Goal: Transaction & Acquisition: Purchase product/service

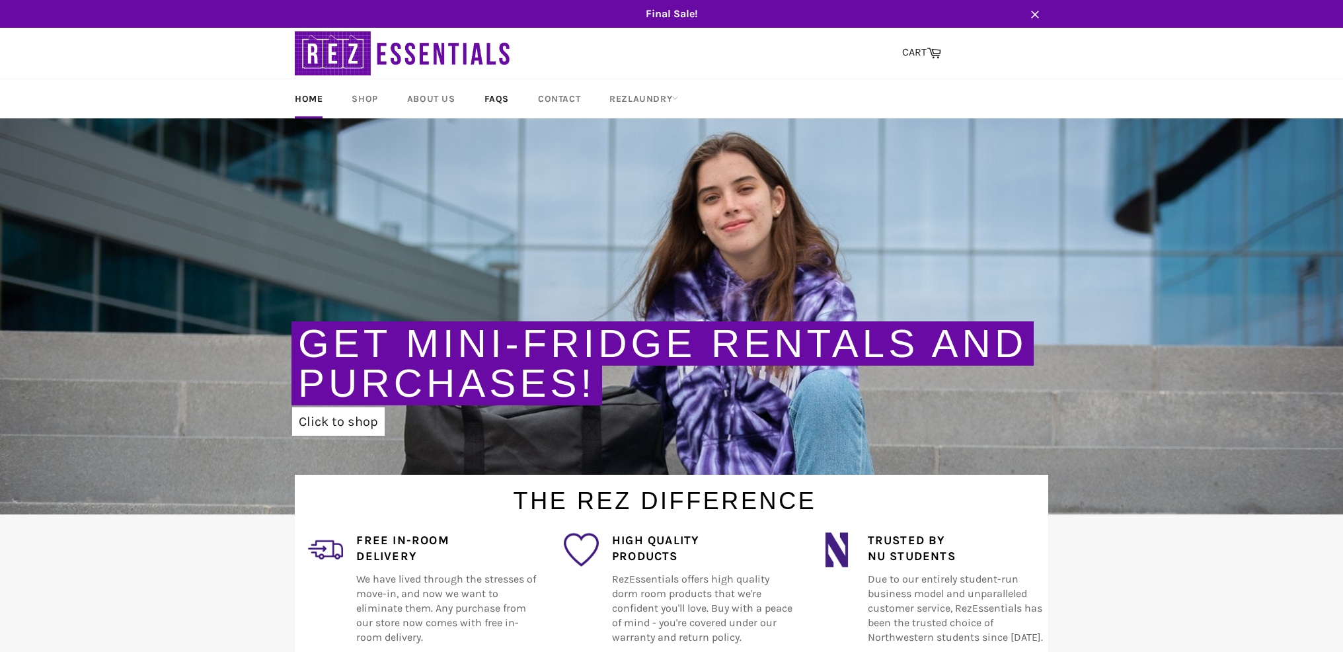
click at [492, 97] on link "FAQs" at bounding box center [496, 98] width 51 height 39
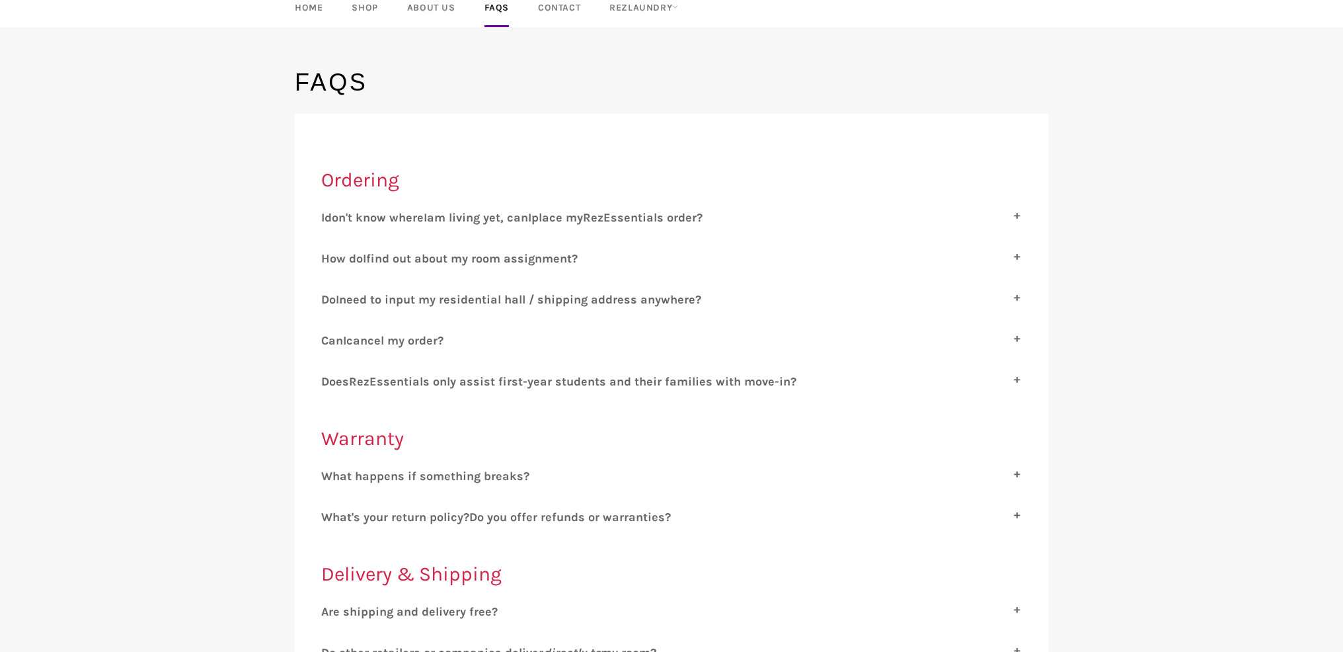
scroll to position [115, 0]
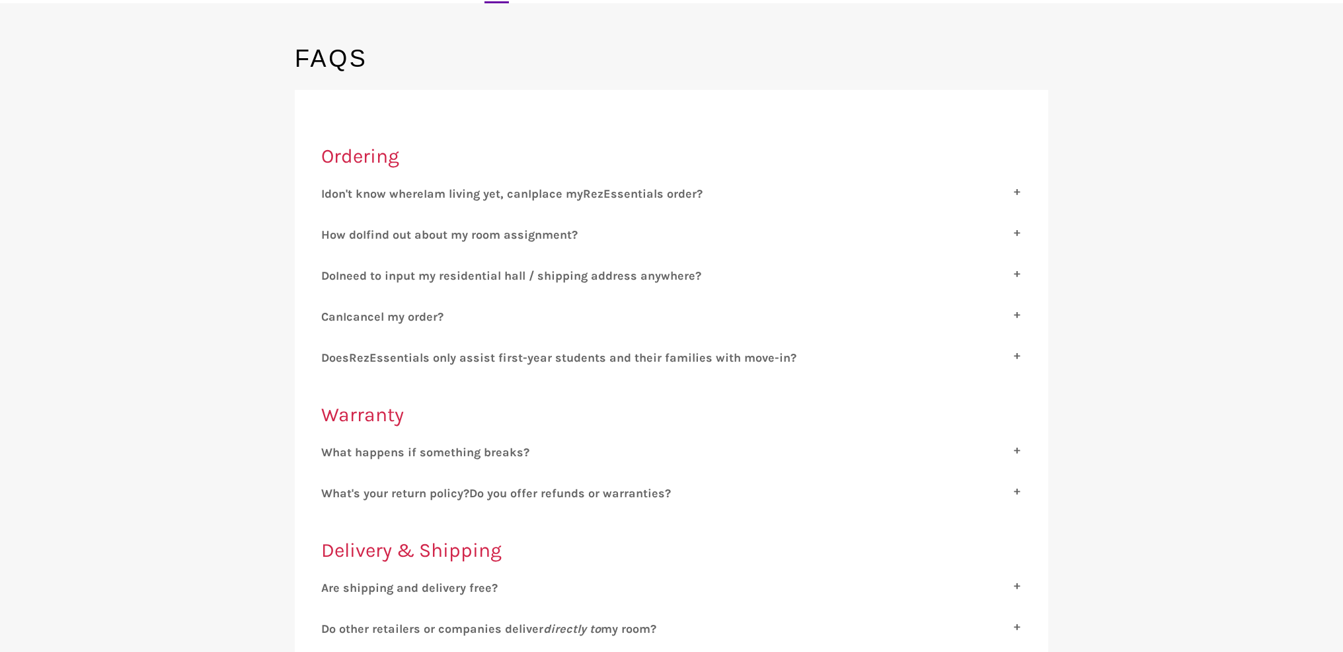
click at [1018, 313] on label "C an I cancel my order?" at bounding box center [671, 316] width 700 height 15
click at [330, 313] on input "C an I cancel my order?" at bounding box center [325, 313] width 9 height 9
checkbox input "true"
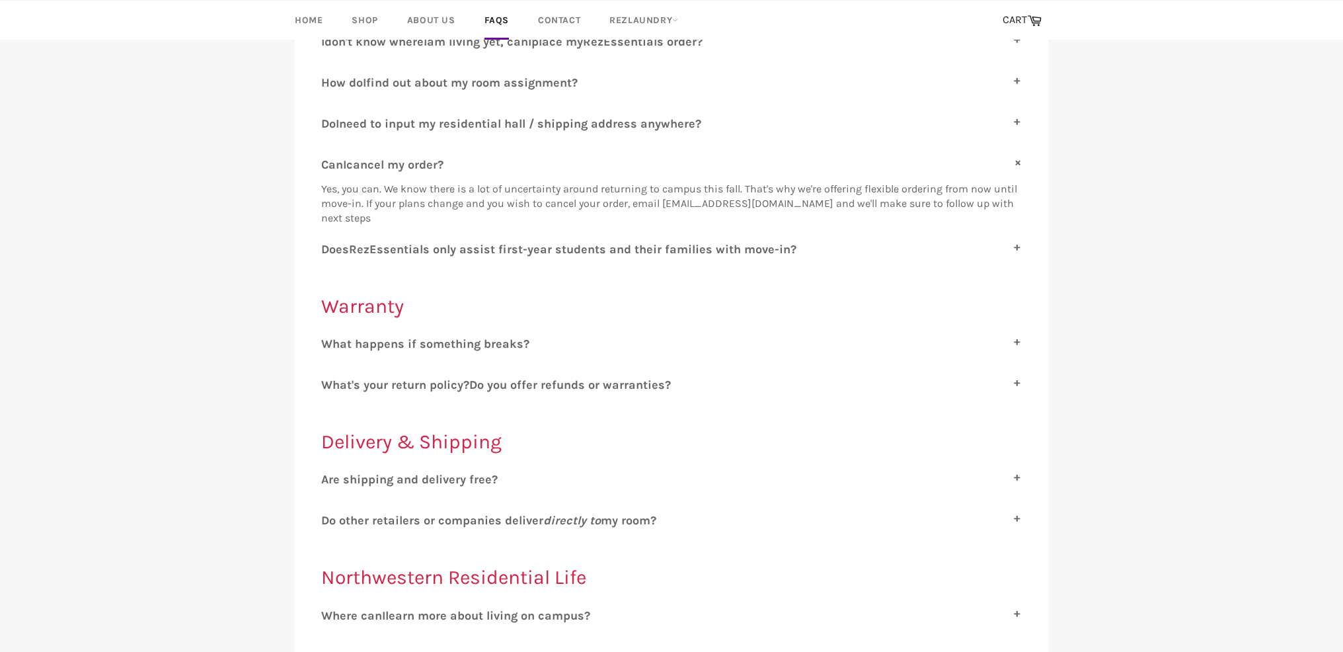
scroll to position [268, 0]
click at [1017, 339] on label "W hat happens if something breaks?" at bounding box center [671, 343] width 700 height 15
click at [330, 339] on input "W hat happens if something breaks?" at bounding box center [325, 340] width 9 height 9
checkbox input "true"
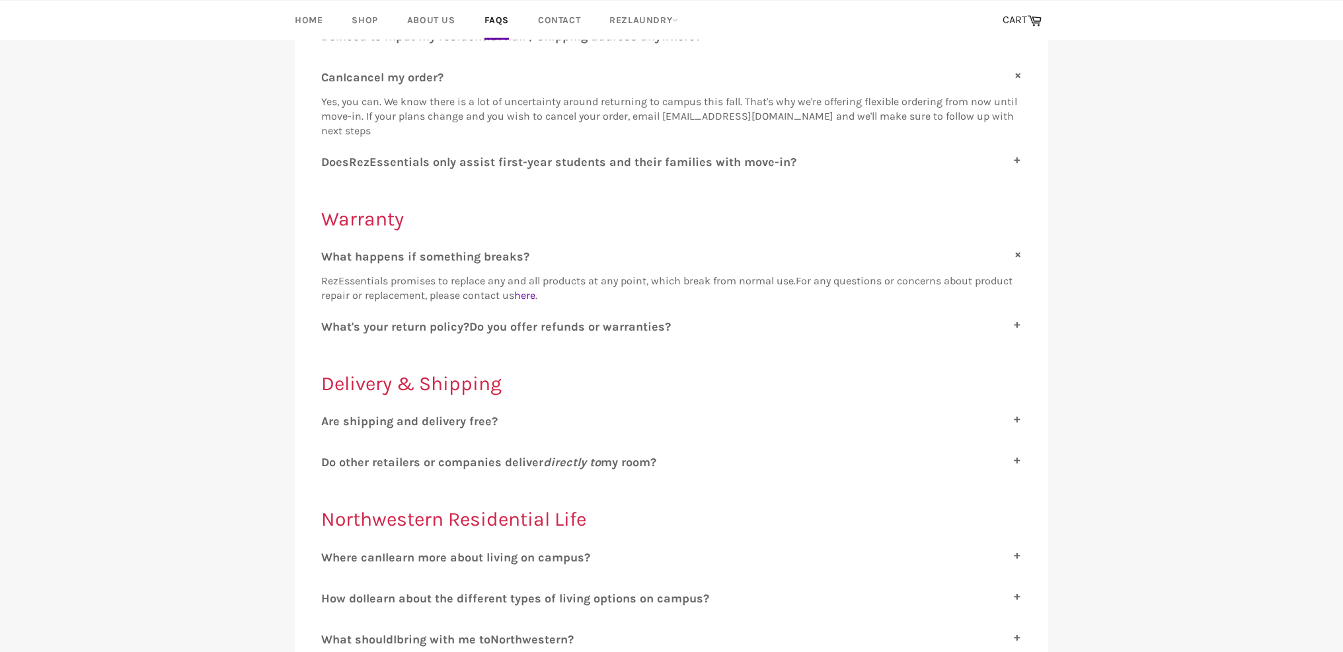
scroll to position [372, 0]
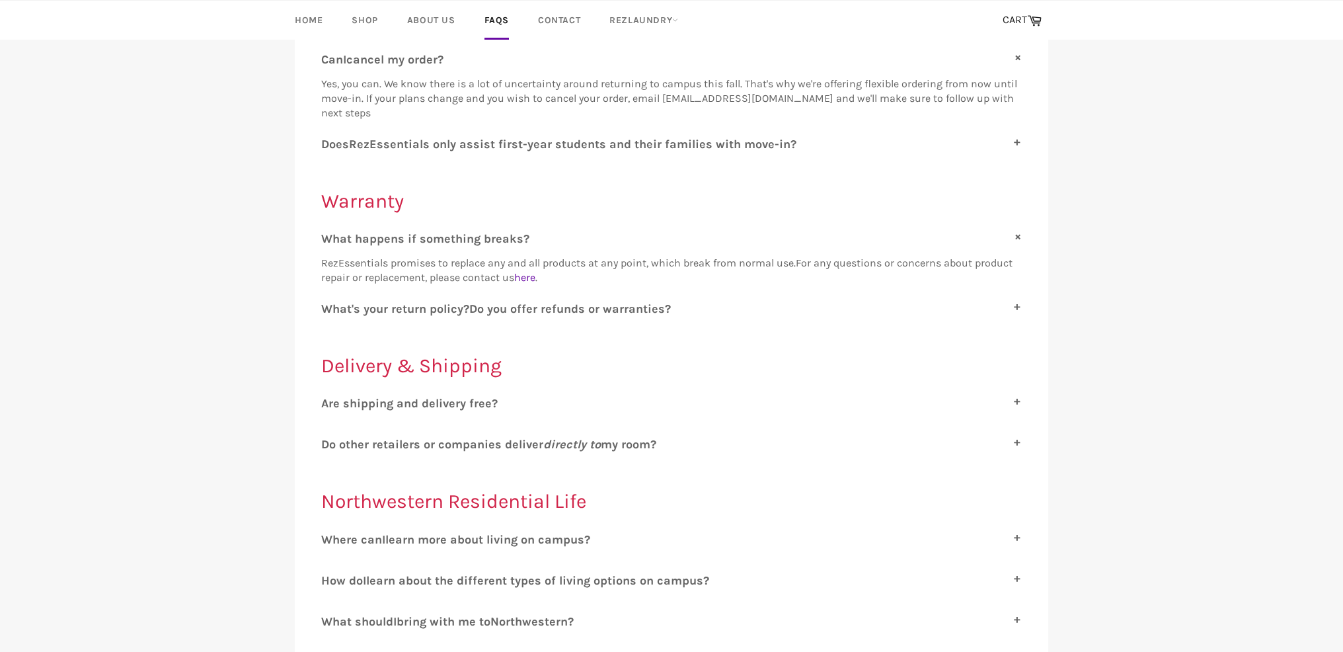
click at [1018, 439] on label "D o other retailers or companies deliver directly to my room?" at bounding box center [671, 444] width 700 height 15
click at [330, 439] on input "D o other retailers or companies deliver directly to my room?" at bounding box center [325, 441] width 9 height 9
checkbox input "true"
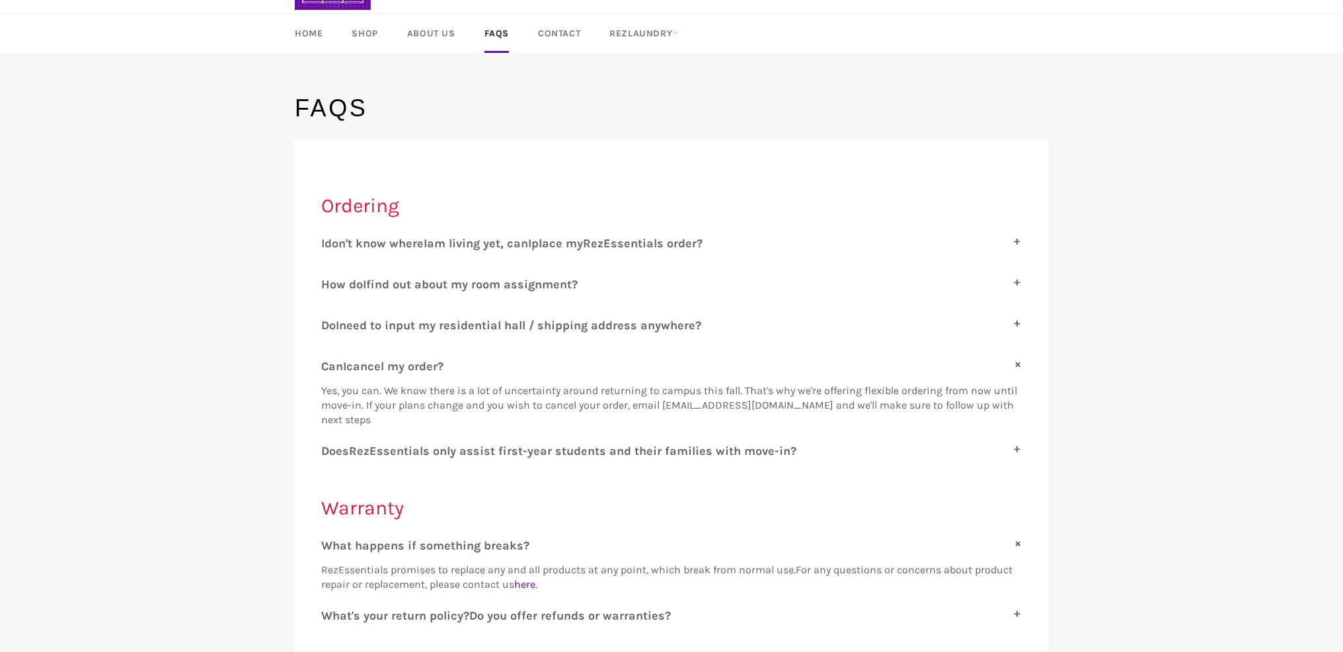
scroll to position [70, 0]
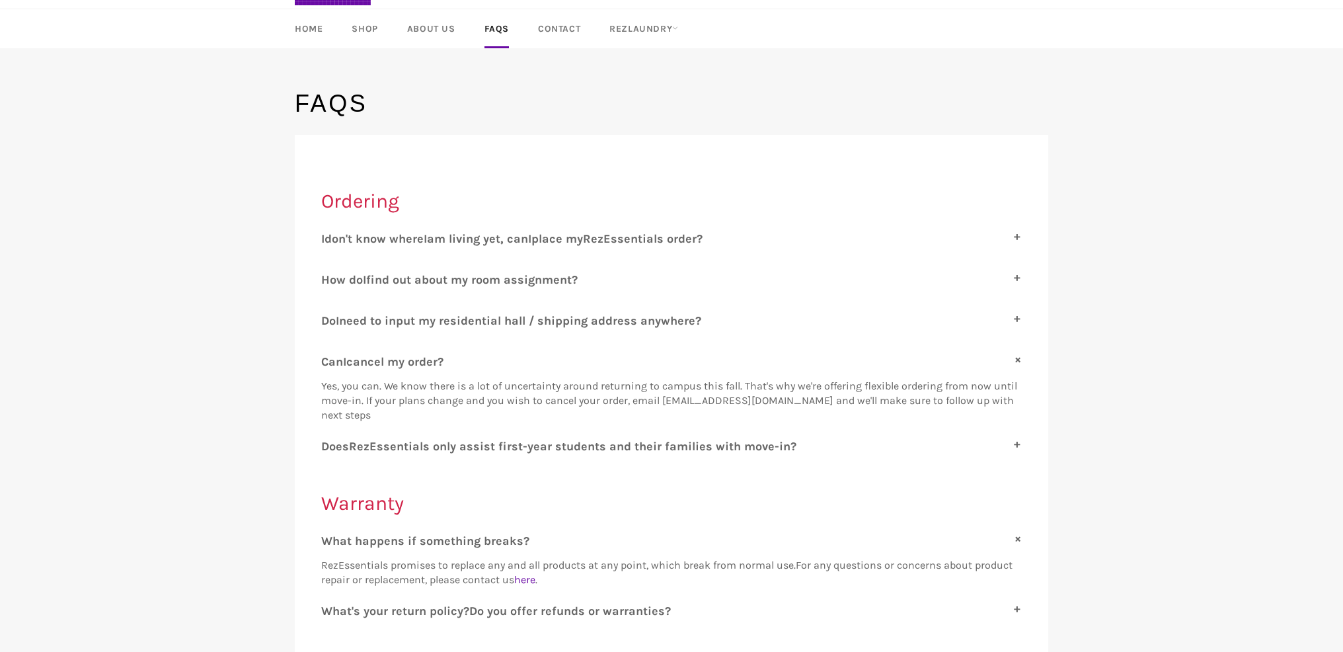
click at [1015, 443] on label "D oes R ez E ssentials only assist first-year students and their families with …" at bounding box center [671, 446] width 700 height 15
click at [330, 443] on input "D oes R ez E ssentials only assist first-year students and their families with …" at bounding box center [325, 443] width 9 height 9
checkbox input "true"
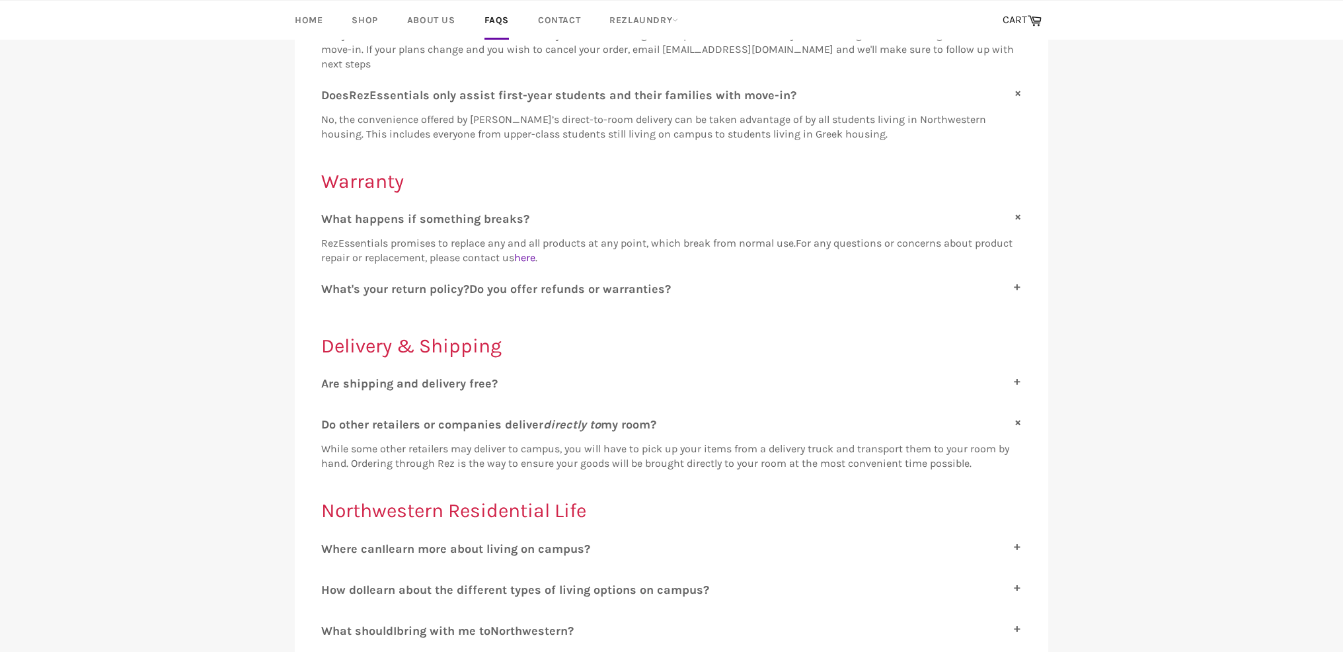
scroll to position [423, 0]
click at [1016, 283] on label "W hat's your return policy? D o you offer refunds or warranties?" at bounding box center [671, 287] width 700 height 15
click at [330, 283] on input "W hat's your return policy? D o you offer refunds or warranties?" at bounding box center [325, 284] width 9 height 9
checkbox input "true"
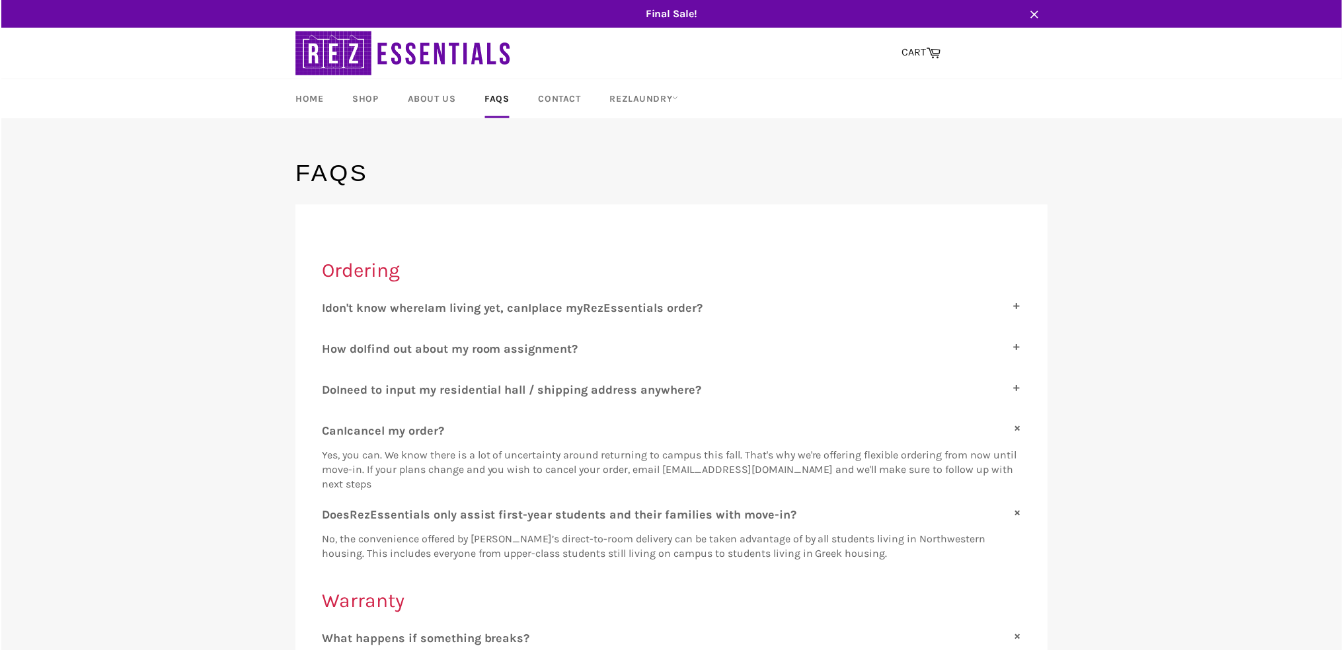
scroll to position [0, 0]
click at [316, 97] on link "Home" at bounding box center [308, 98] width 54 height 39
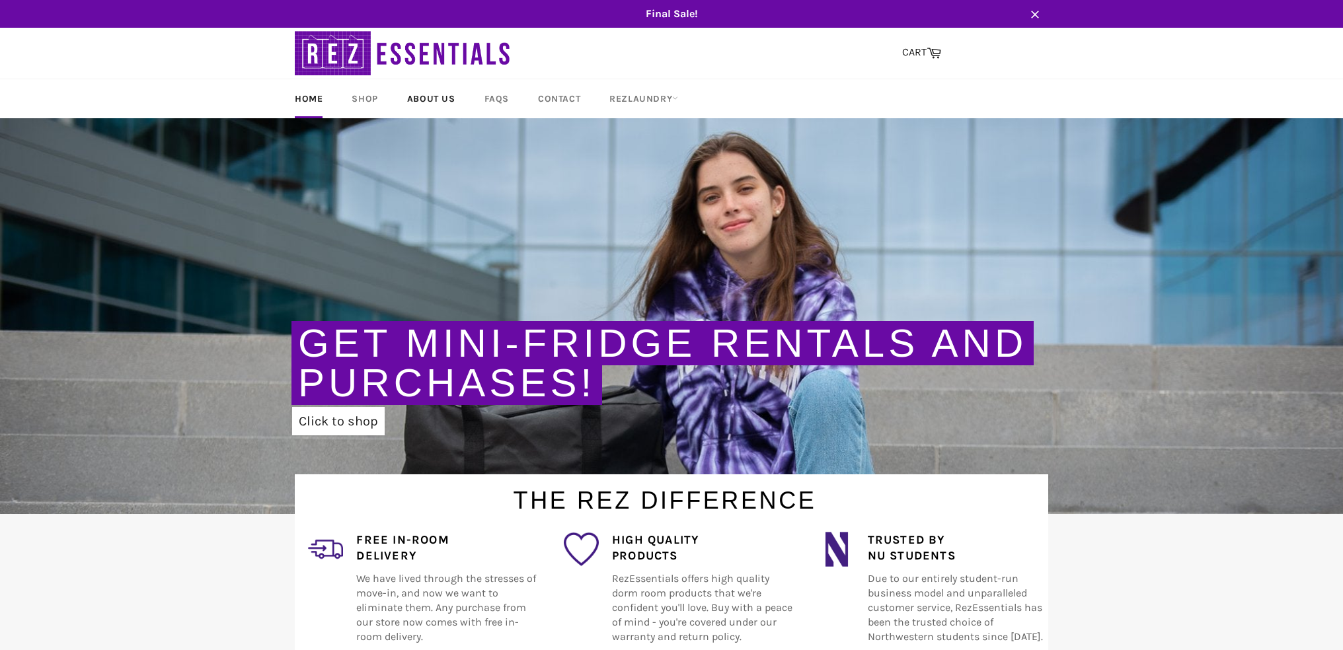
click at [435, 95] on link "About Us" at bounding box center [431, 98] width 75 height 39
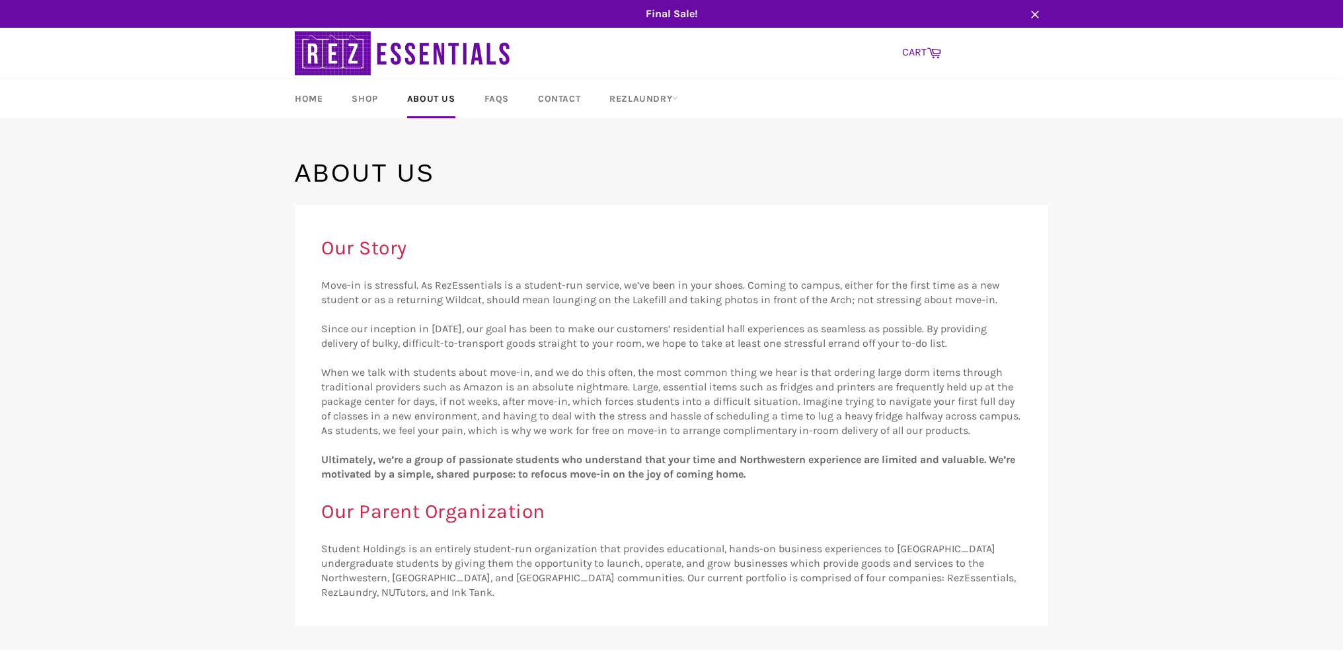
click at [913, 50] on link "CART Cart" at bounding box center [921, 53] width 52 height 28
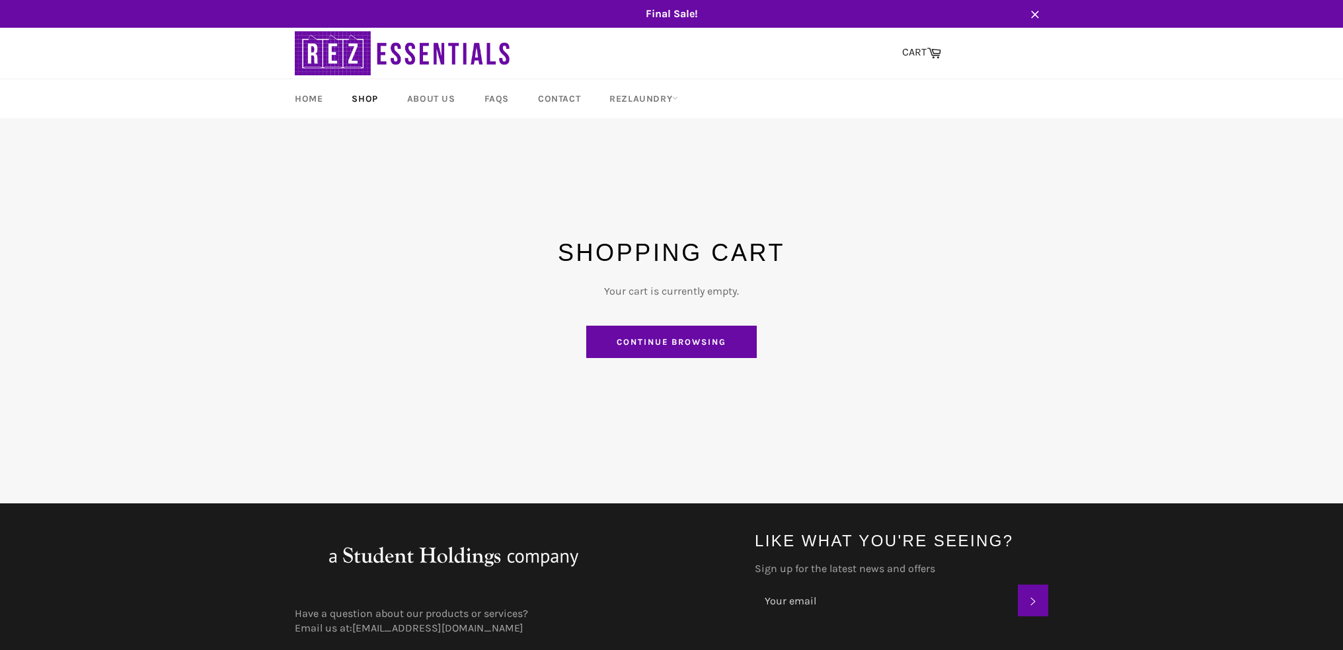
click at [369, 96] on link "Shop" at bounding box center [364, 98] width 52 height 39
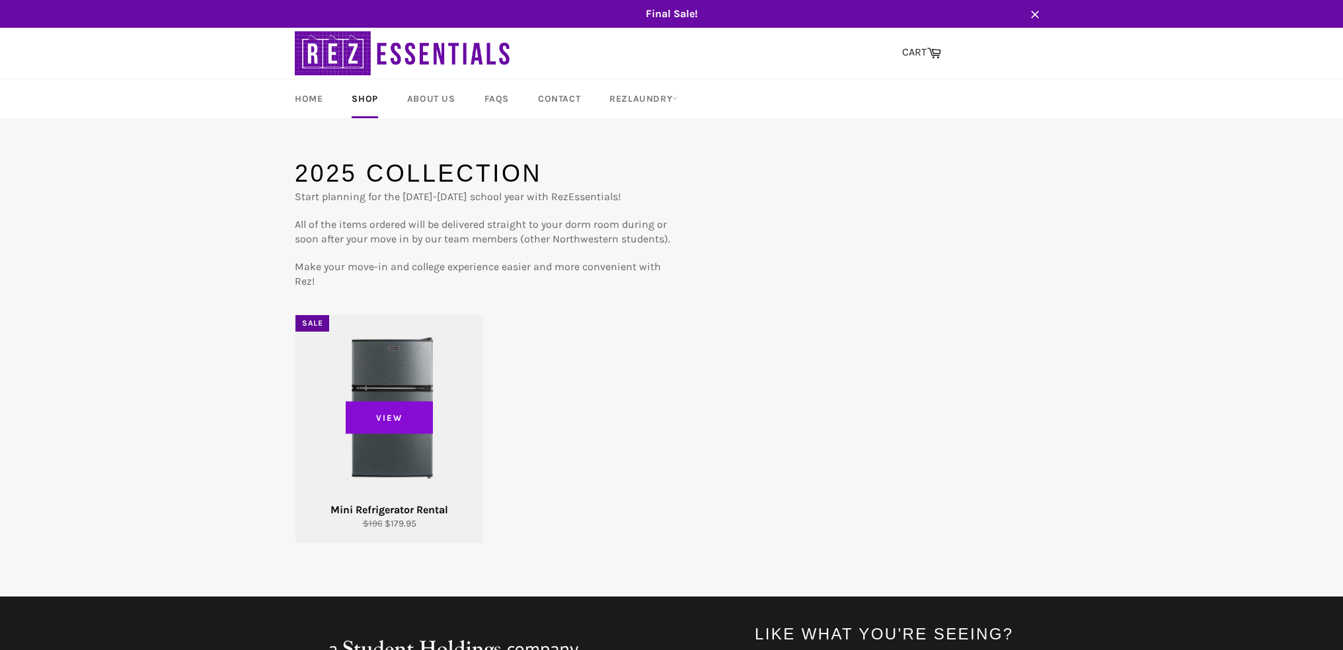
click at [396, 417] on span "View" at bounding box center [389, 417] width 87 height 33
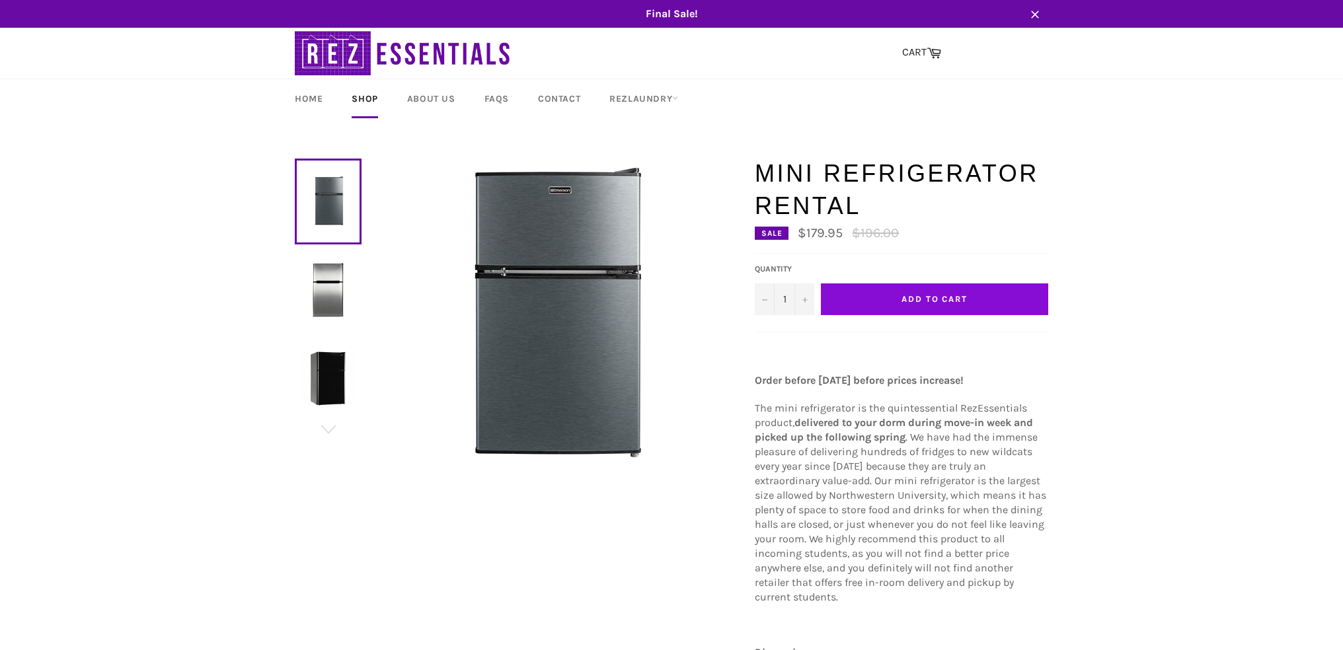
click at [906, 297] on span "Add to Cart" at bounding box center [934, 299] width 66 height 10
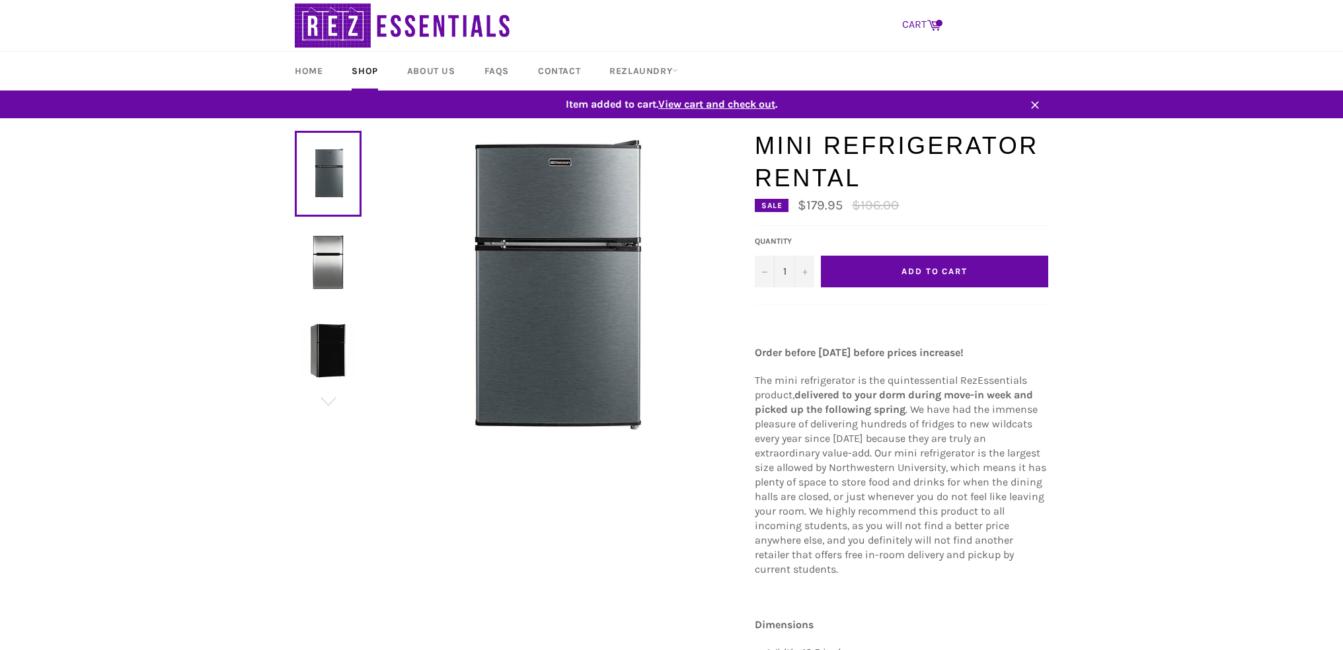
click at [933, 22] on icon at bounding box center [934, 25] width 14 height 11
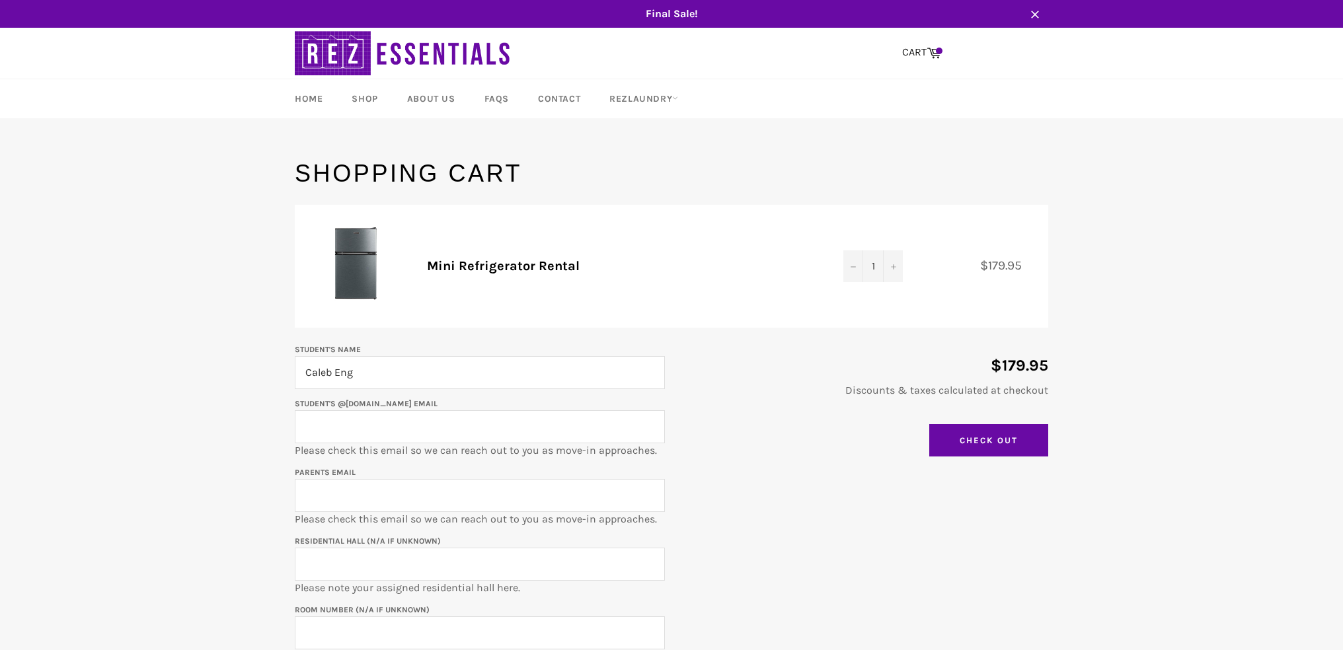
type input "Caleb Eng"
type input "calebeng2028@u.northwestern.edu"
type input "katyjeng@yahoo.com"
type input "Allison"
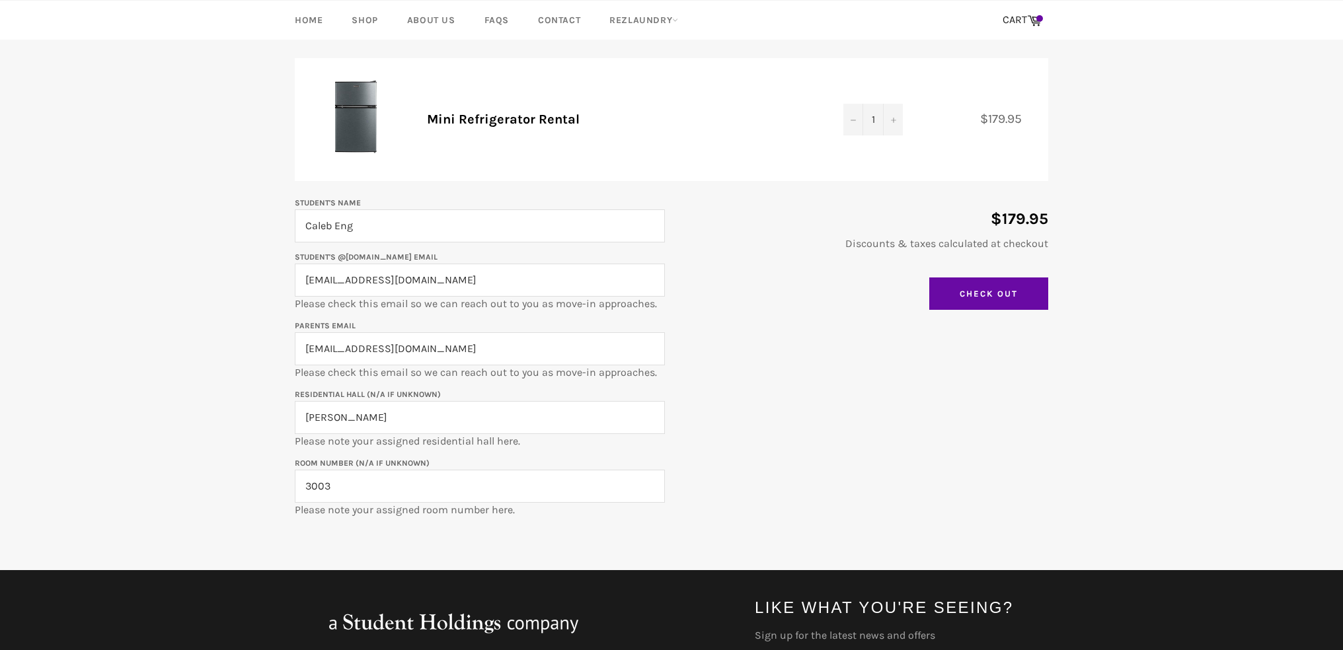
scroll to position [167, 0]
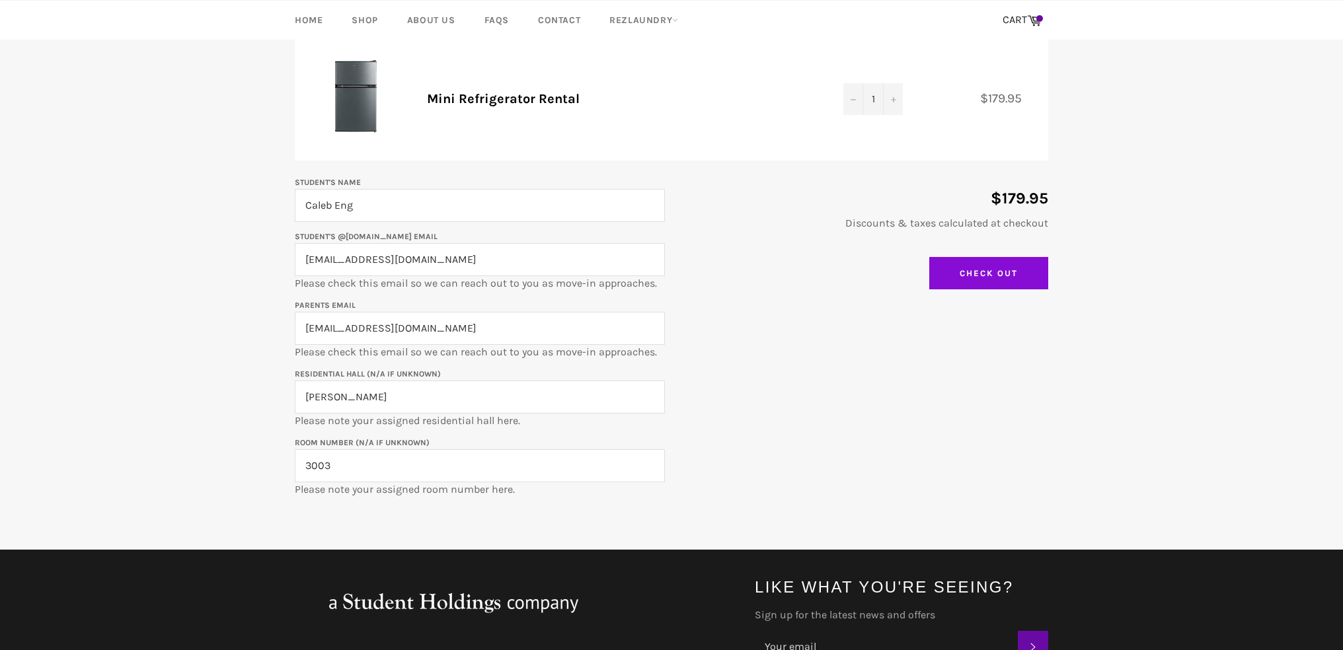
type input "3003"
click at [983, 276] on input "Check Out" at bounding box center [988, 273] width 119 height 33
